Goal: Task Accomplishment & Management: Use online tool/utility

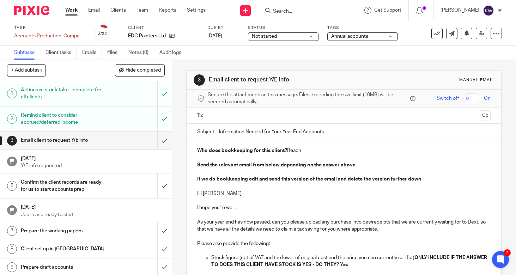
click at [277, 167] on p "Send the relevant email from below depending on the answer above." at bounding box center [344, 165] width 294 height 7
click at [197, 150] on strong "Who does bookkeeping for this client?" at bounding box center [242, 150] width 90 height 5
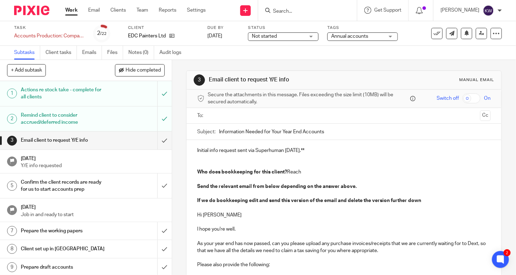
click at [331, 151] on p "**Initial info request sent via Superhuman [DATE].**" at bounding box center [344, 150] width 294 height 7
drag, startPoint x: 335, startPoint y: 149, endPoint x: 192, endPoint y: 152, distance: 143.0
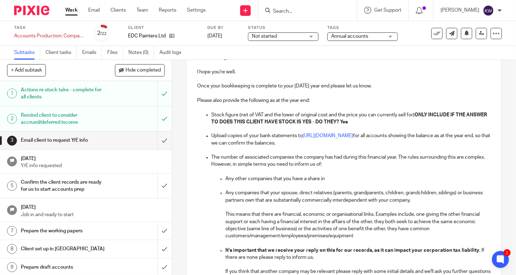
scroll to position [733, 0]
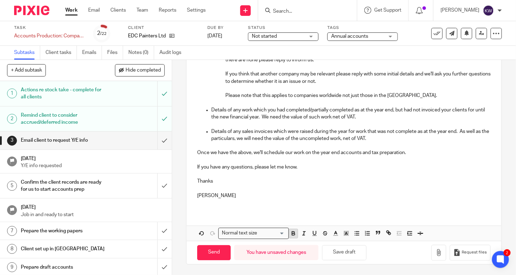
click at [292, 235] on icon "button" at bounding box center [293, 235] width 3 height 2
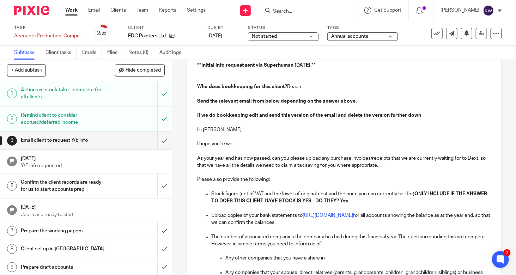
scroll to position [0, 0]
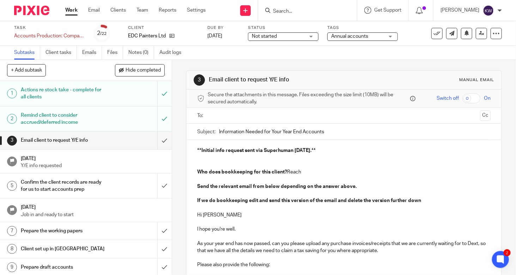
click at [359, 154] on p at bounding box center [344, 157] width 294 height 7
click at [359, 150] on p "**Initial info request sent via Superhuman [DATE].**" at bounding box center [344, 150] width 294 height 7
click at [352, 157] on p at bounding box center [344, 157] width 294 height 7
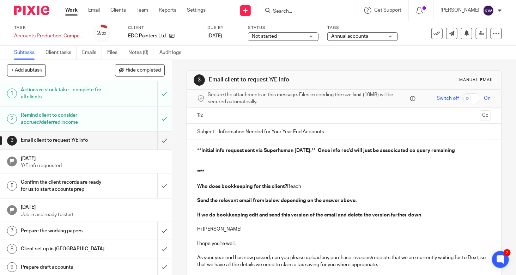
click at [352, 157] on p at bounding box center [344, 157] width 294 height 7
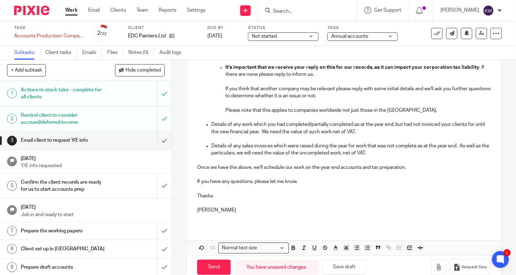
scroll to position [747, 0]
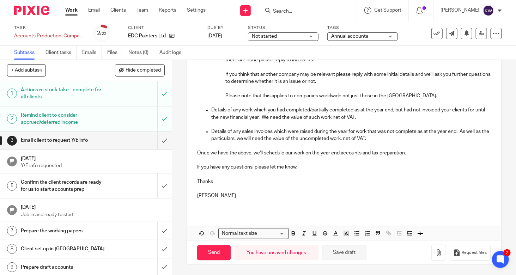
click at [338, 255] on button "Save draft" at bounding box center [344, 252] width 44 height 15
click at [342, 39] on span "Annual accounts" at bounding box center [357, 36] width 53 height 7
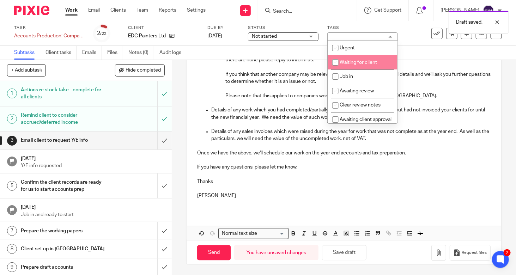
click at [334, 62] on input "checkbox" at bounding box center [335, 62] width 13 height 13
checkbox input "true"
click at [291, 115] on p "Details of any work which you had completed/partially completed as at the year …" at bounding box center [351, 114] width 280 height 14
